Goal: Task Accomplishment & Management: Manage account settings

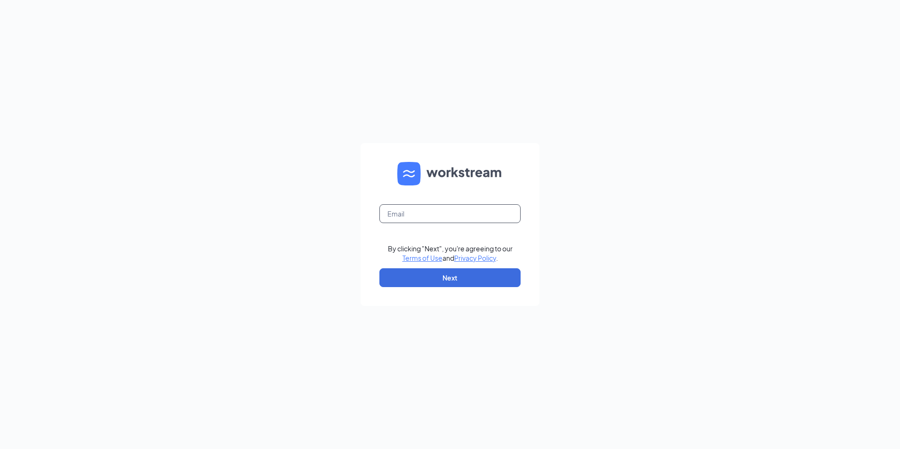
click at [416, 210] on input "text" at bounding box center [449, 213] width 141 height 19
type input "[PERSON_NAME][EMAIL_ADDRESS][DOMAIN_NAME]"
click at [463, 276] on button "Next" at bounding box center [449, 277] width 141 height 19
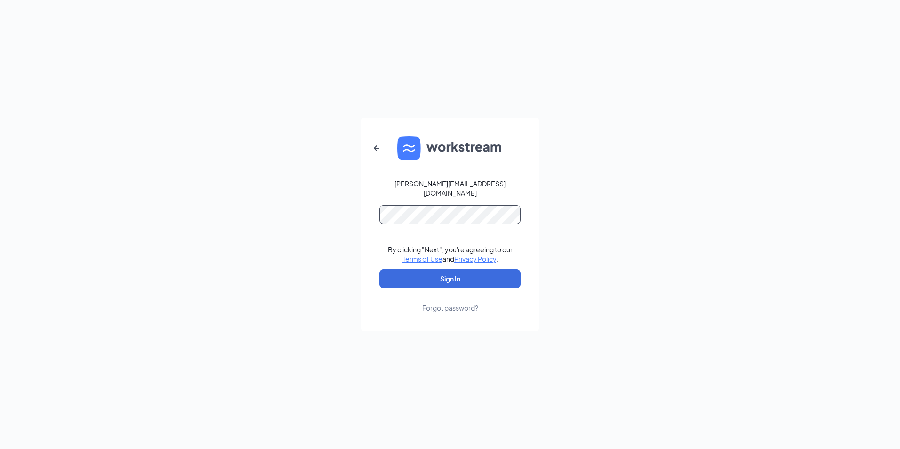
click at [379, 269] on button "Sign In" at bounding box center [449, 278] width 141 height 19
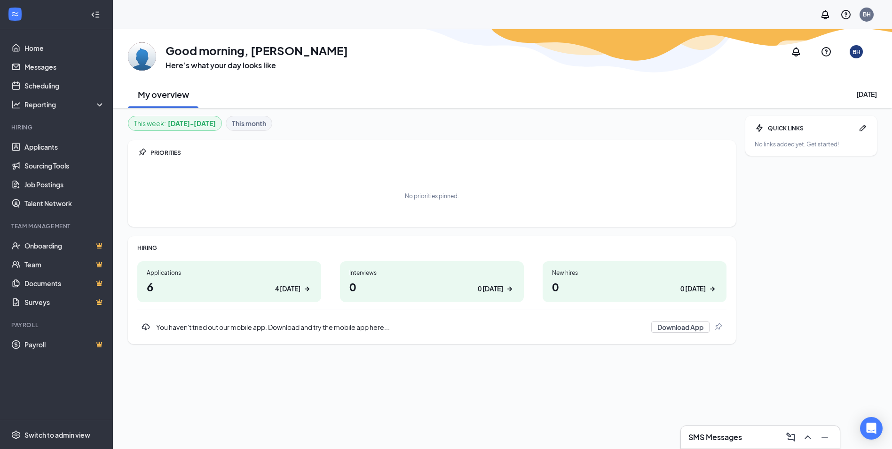
click at [199, 286] on h1 "6 4 today" at bounding box center [229, 287] width 165 height 16
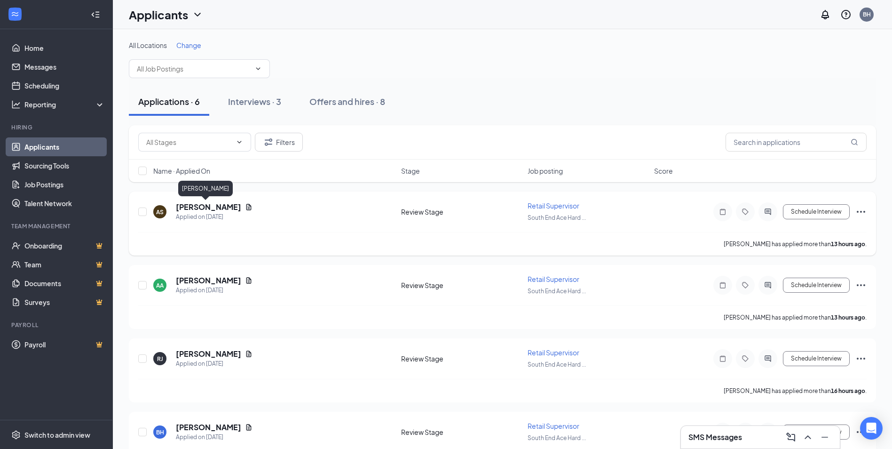
click at [193, 207] on h5 "Angie Smith" at bounding box center [208, 207] width 65 height 10
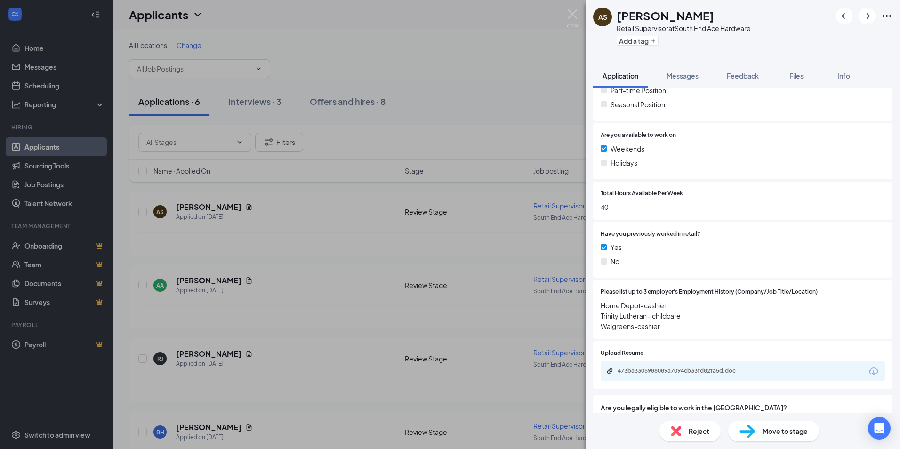
scroll to position [235, 0]
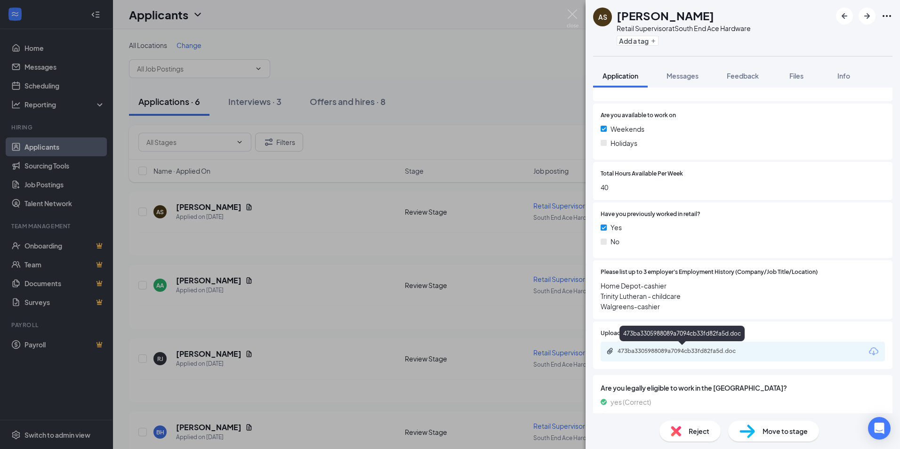
click at [658, 350] on div "473ba3305988089a7094cb33fd82fa5d.doc" at bounding box center [683, 351] width 132 height 8
click at [694, 430] on span "Reject" at bounding box center [698, 431] width 21 height 10
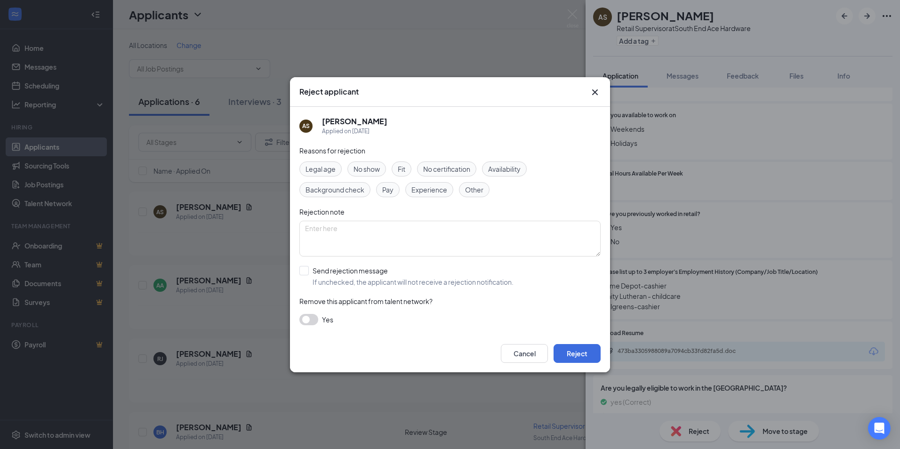
click at [432, 187] on span "Experience" at bounding box center [429, 189] width 36 height 10
click at [306, 271] on input "Send rejection message If unchecked, the applicant will not receive a rejection…" at bounding box center [406, 276] width 214 height 21
checkbox input "true"
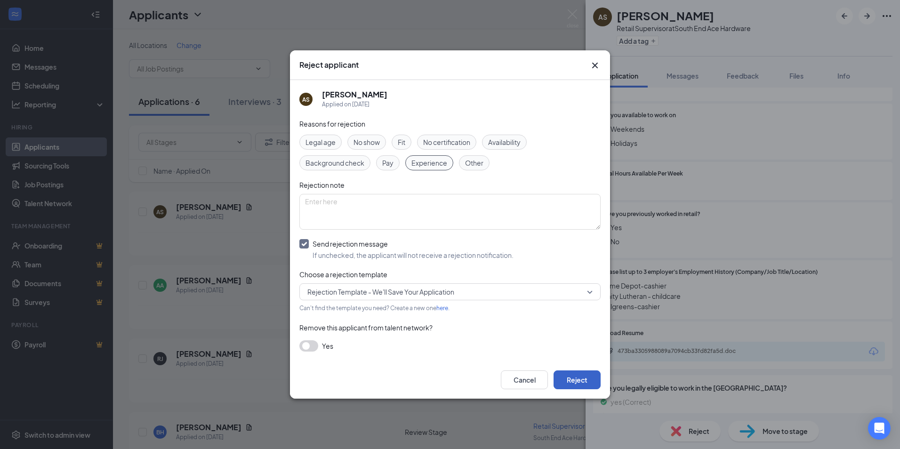
click at [586, 380] on button "Reject" at bounding box center [576, 379] width 47 height 19
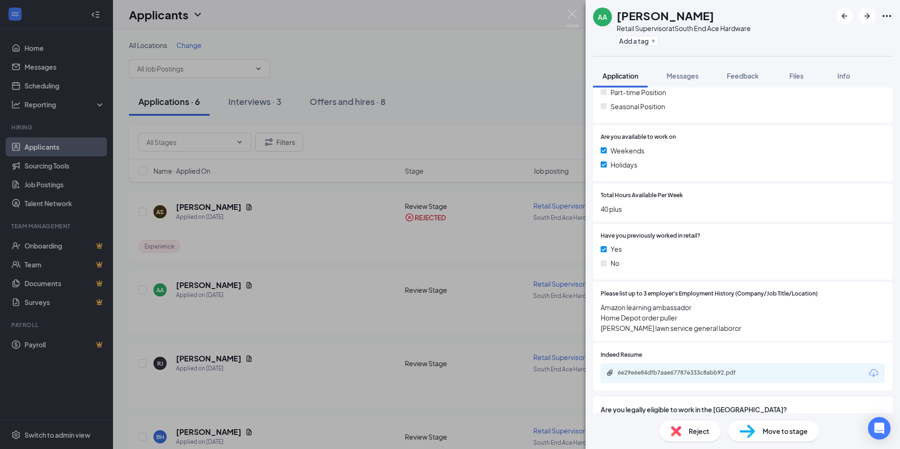
scroll to position [235, 0]
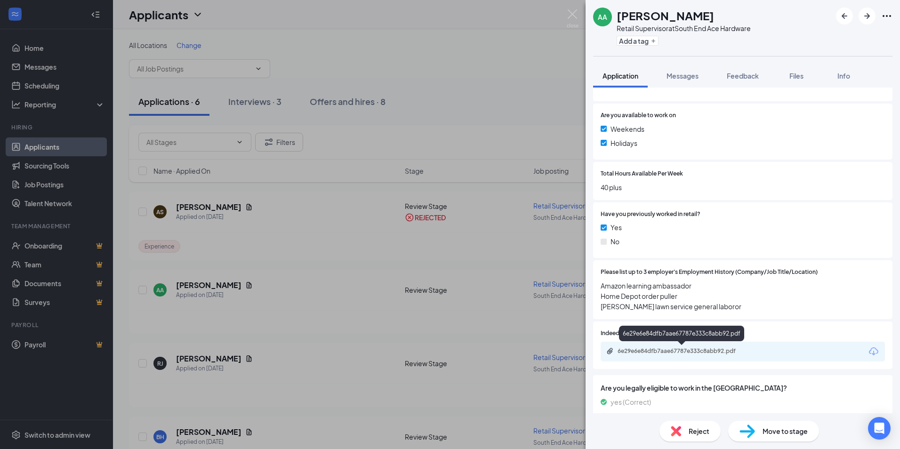
click at [694, 352] on div "6e29e6e84dfb7aae67787e333c8abb92.pdf" at bounding box center [683, 351] width 132 height 8
click at [689, 431] on span "Reject" at bounding box center [698, 431] width 21 height 10
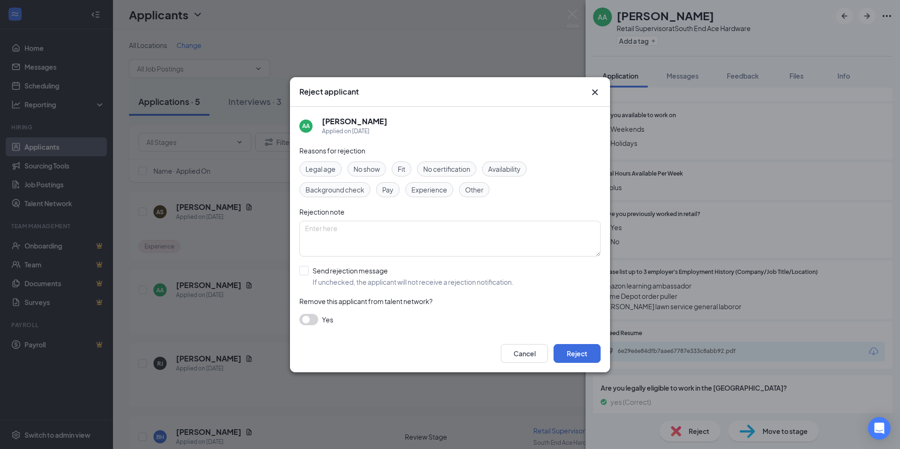
click at [428, 190] on span "Experience" at bounding box center [429, 189] width 36 height 10
click at [305, 268] on input "Send rejection message If unchecked, the applicant will not receive a rejection…" at bounding box center [406, 276] width 214 height 21
checkbox input "true"
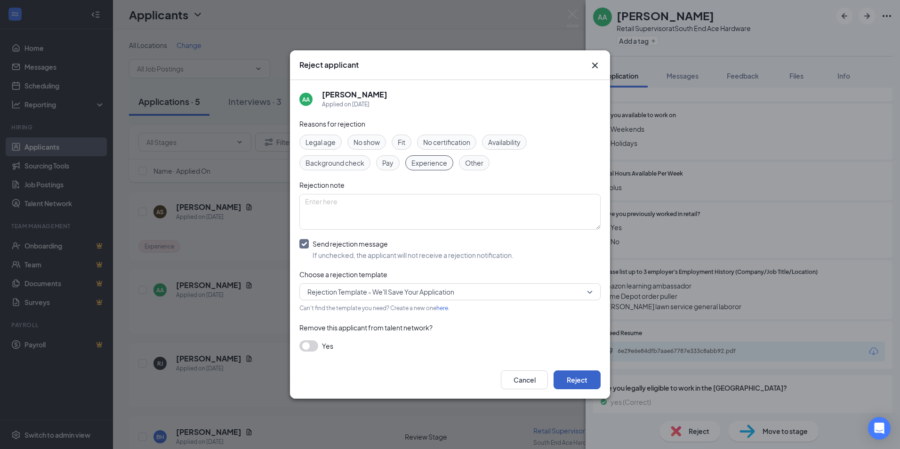
click at [583, 385] on button "Reject" at bounding box center [576, 379] width 47 height 19
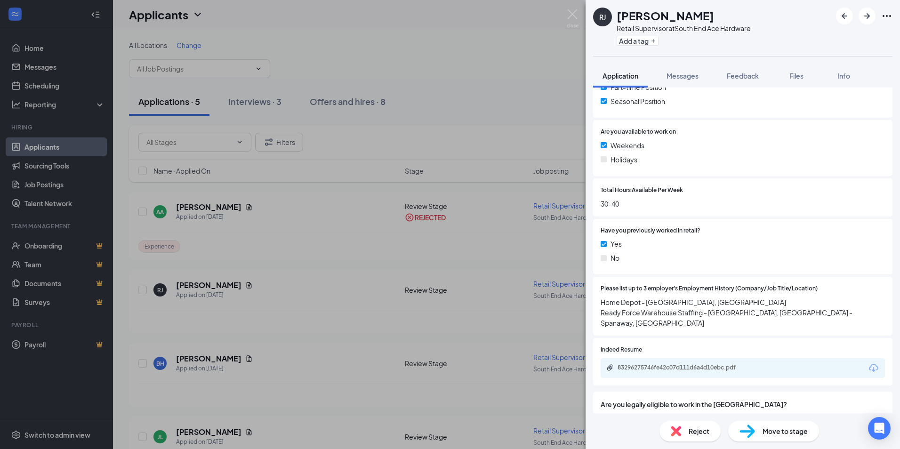
scroll to position [235, 0]
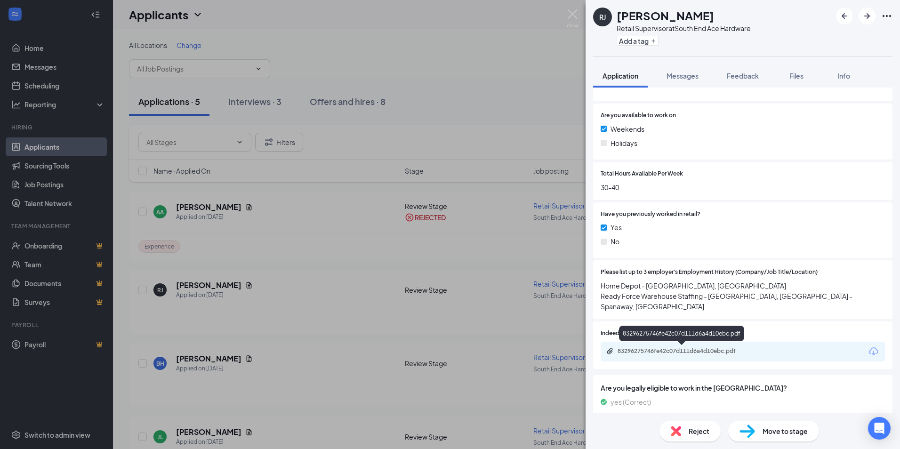
click at [680, 350] on div "83296275746fe42c07d111d6a4d10ebc.pdf" at bounding box center [683, 351] width 132 height 8
click at [691, 432] on span "Reject" at bounding box center [698, 431] width 21 height 10
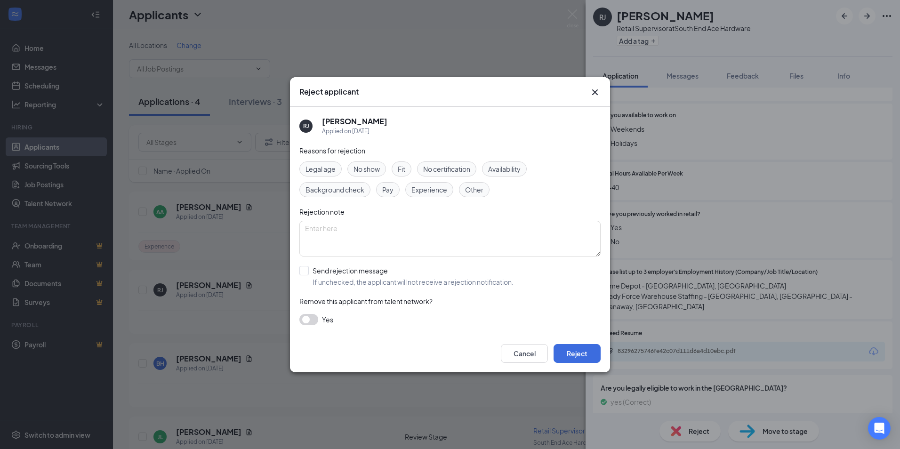
click at [438, 185] on span "Experience" at bounding box center [429, 189] width 36 height 10
click at [303, 268] on input "Send rejection message If unchecked, the applicant will not receive a rejection…" at bounding box center [406, 276] width 214 height 21
checkbox input "true"
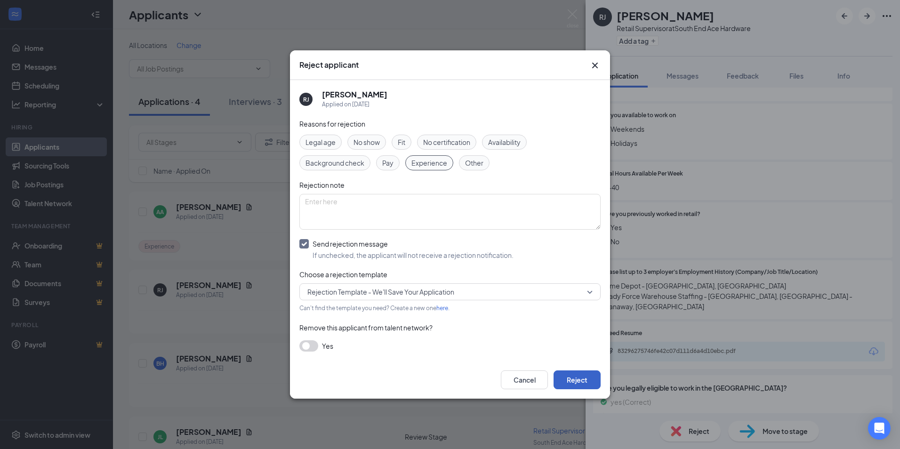
click at [572, 378] on button "Reject" at bounding box center [576, 379] width 47 height 19
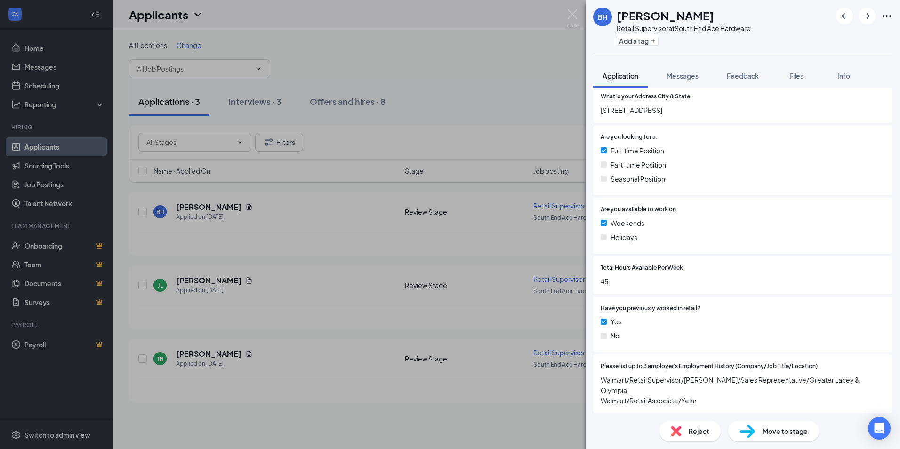
scroll to position [188, 0]
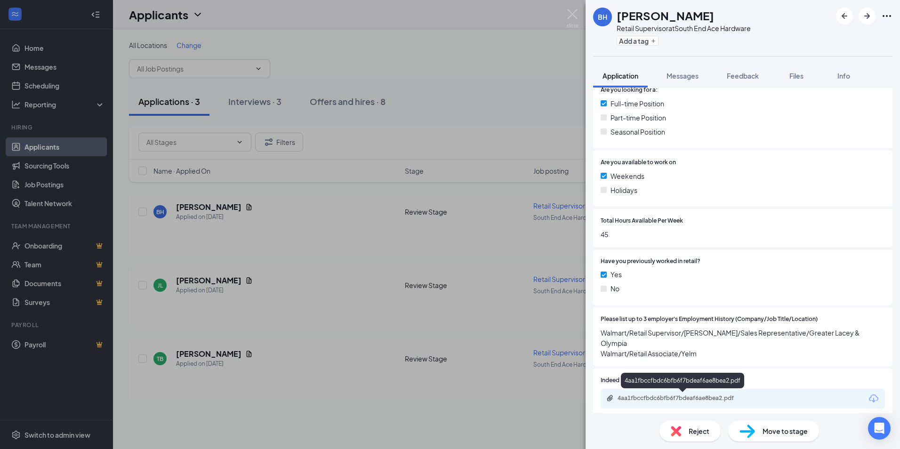
click at [663, 400] on div "4aa1fbccfbdc6bfb6f7bdeaf6ae8bea2.pdf" at bounding box center [683, 398] width 132 height 8
click at [778, 434] on span "Move to stage" at bounding box center [784, 431] width 45 height 10
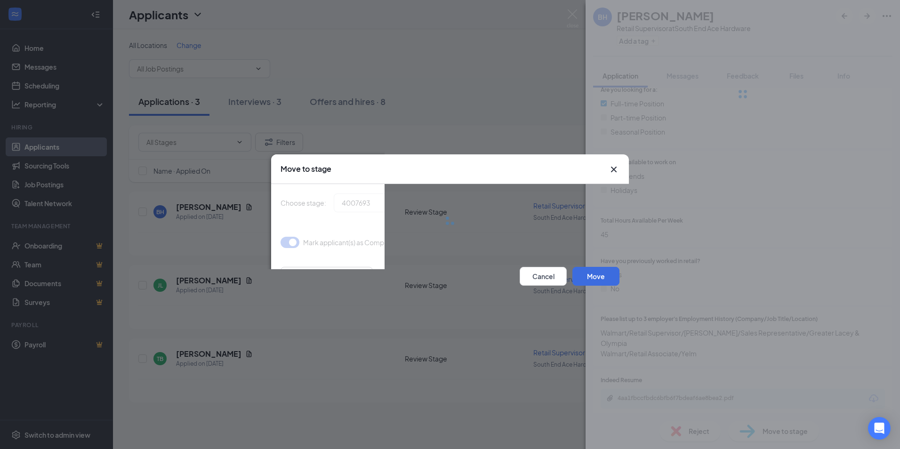
type input "Onsite Interview (next stage)"
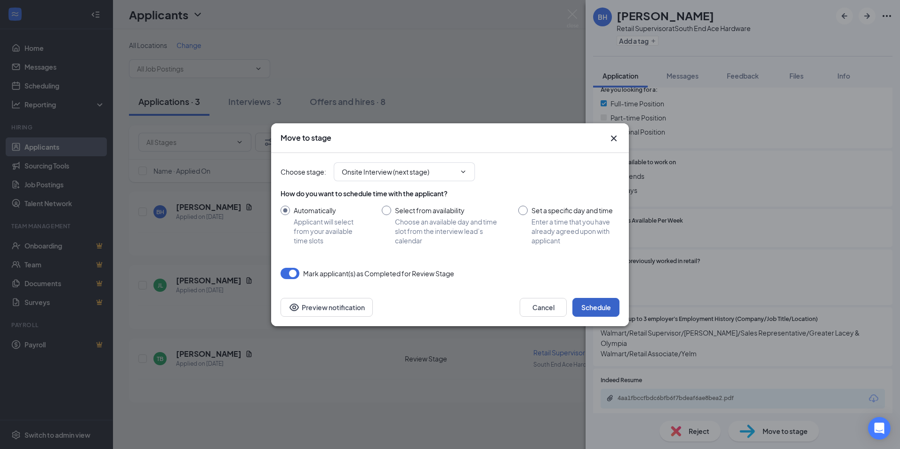
click at [601, 303] on button "Schedule" at bounding box center [595, 307] width 47 height 19
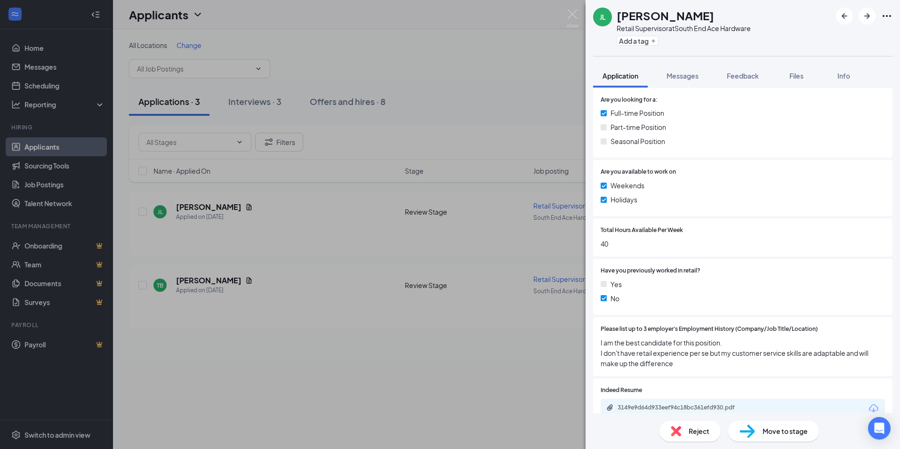
scroll to position [235, 0]
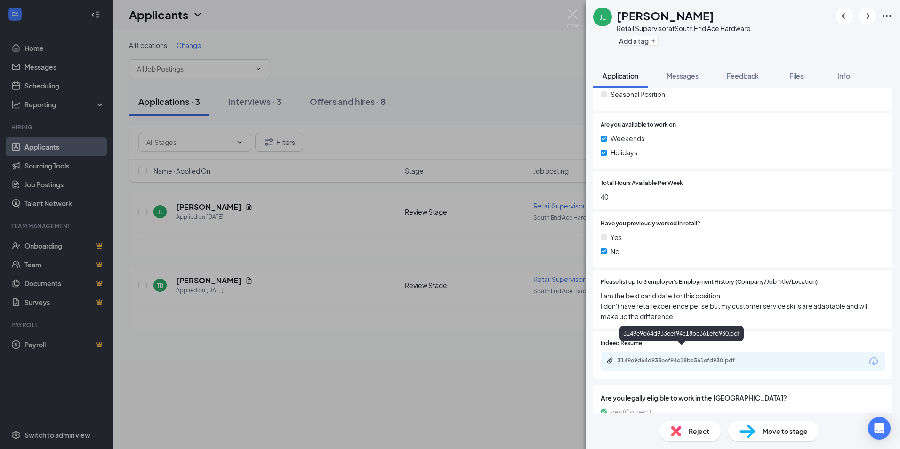
click at [677, 357] on div "3149e9d64d933eef94c18bc361efd930.pdf" at bounding box center [683, 361] width 132 height 8
click at [667, 357] on div "3149e9d64d933eef94c18bc361efd930.pdf" at bounding box center [683, 361] width 132 height 8
click at [778, 435] on span "Move to stage" at bounding box center [784, 431] width 45 height 10
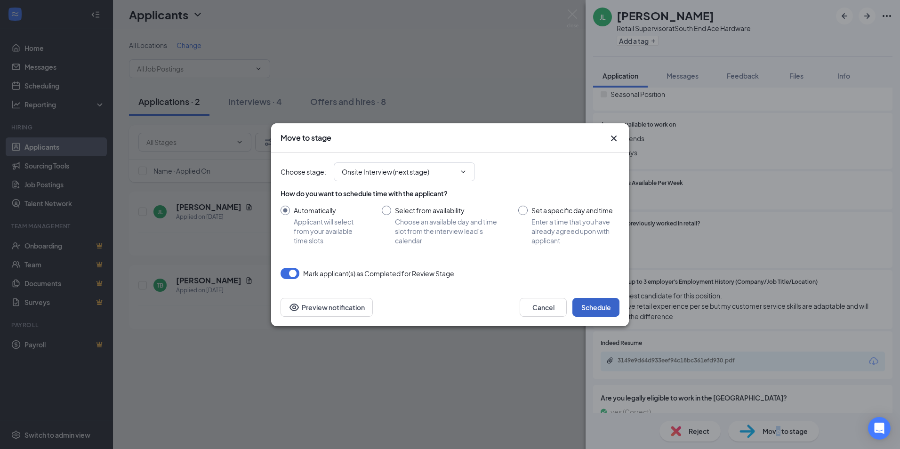
click at [606, 306] on button "Schedule" at bounding box center [595, 307] width 47 height 19
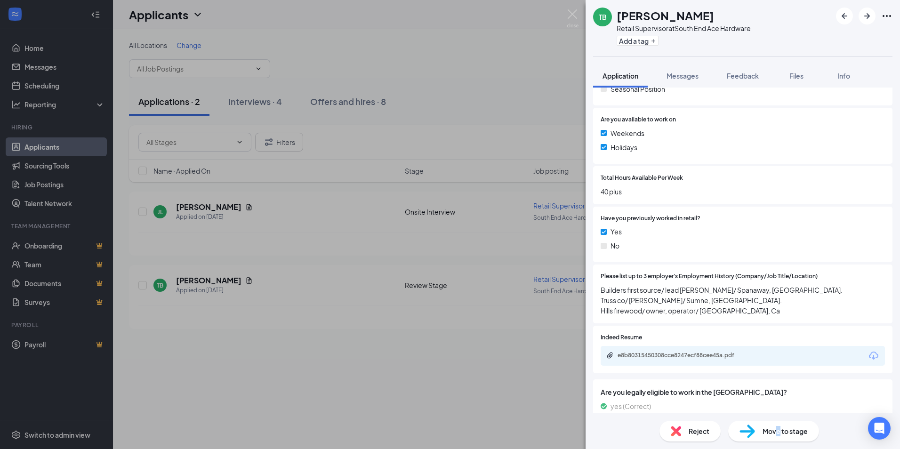
scroll to position [235, 0]
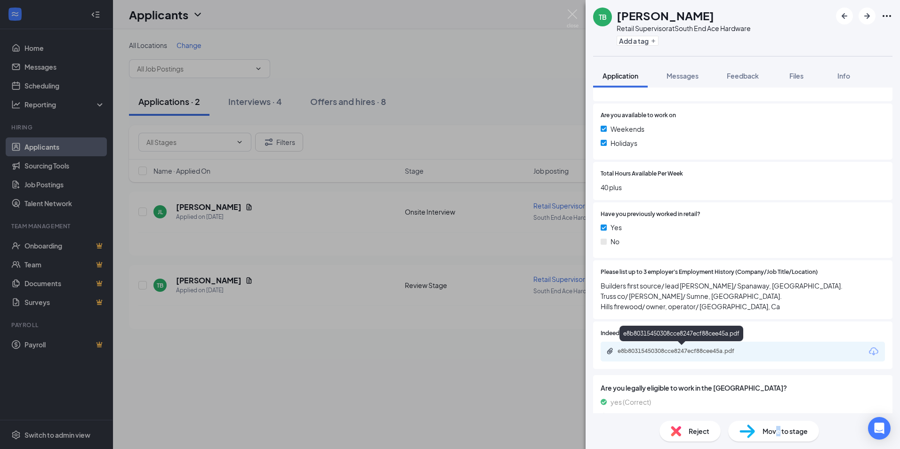
click at [653, 352] on div "e8b80315450308cce8247ecf88cee45a.pdf" at bounding box center [683, 351] width 132 height 8
click at [699, 435] on span "Reject" at bounding box center [698, 431] width 21 height 10
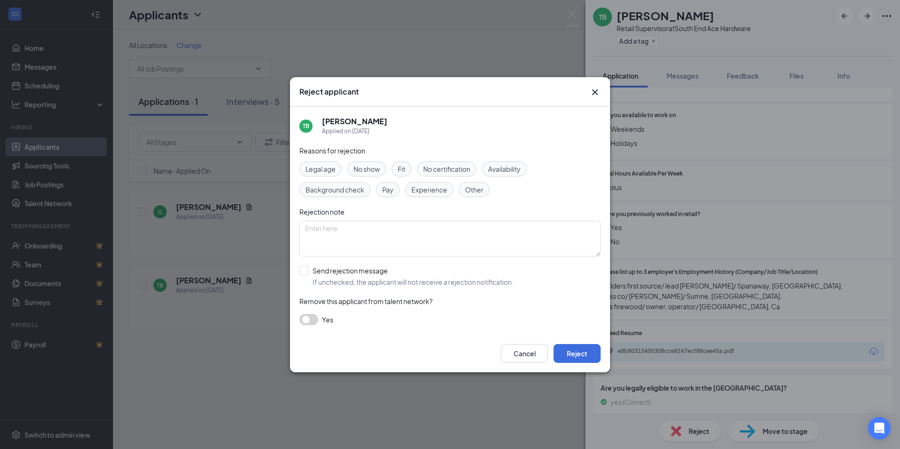
click at [433, 189] on span "Experience" at bounding box center [429, 189] width 36 height 10
click at [302, 270] on input "Send rejection message If unchecked, the applicant will not receive a rejection…" at bounding box center [406, 276] width 214 height 21
checkbox input "true"
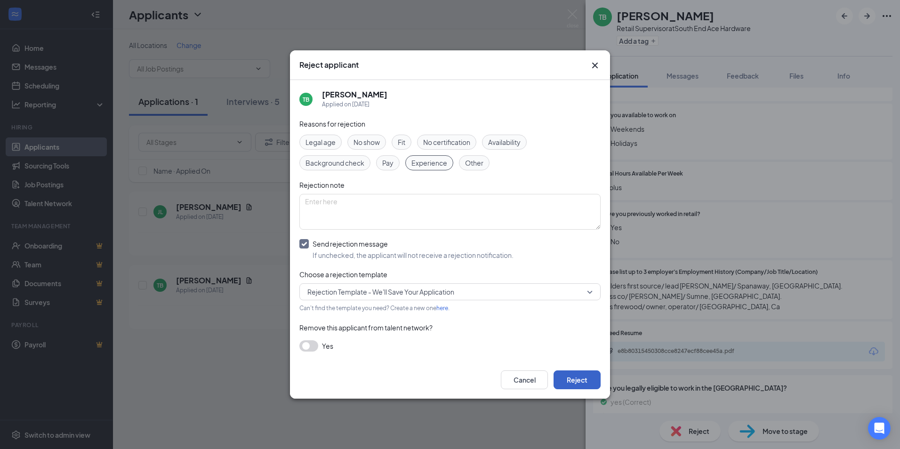
click at [586, 375] on button "Reject" at bounding box center [576, 379] width 47 height 19
